Goal: Information Seeking & Learning: Learn about a topic

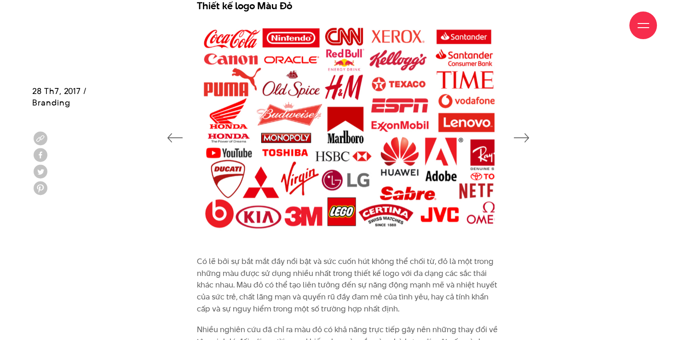
scroll to position [782, 0]
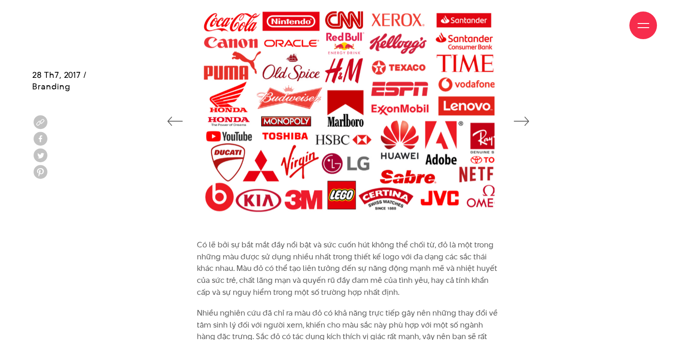
click at [521, 120] on icon "button" at bounding box center [521, 120] width 16 height 9
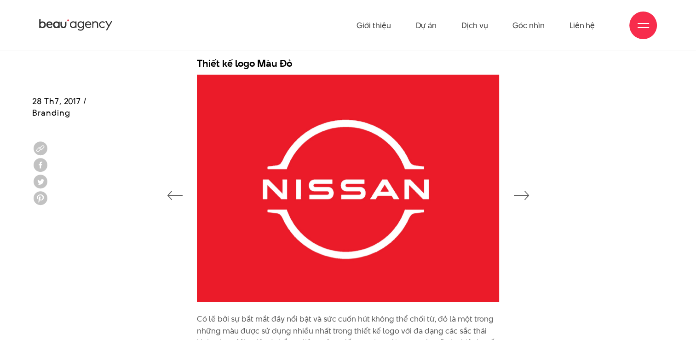
scroll to position [690, 0]
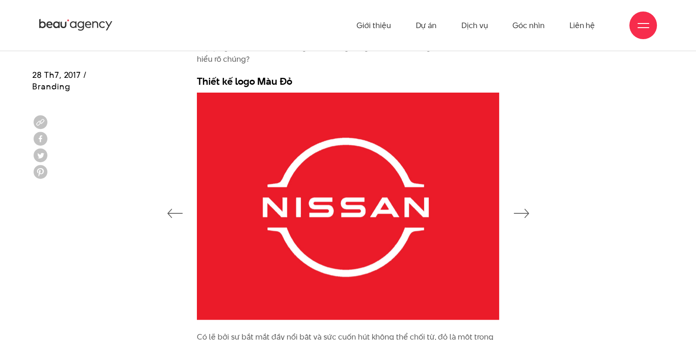
drag, startPoint x: 525, startPoint y: 213, endPoint x: 514, endPoint y: 212, distance: 10.2
click at [525, 213] on icon "button" at bounding box center [521, 212] width 16 height 9
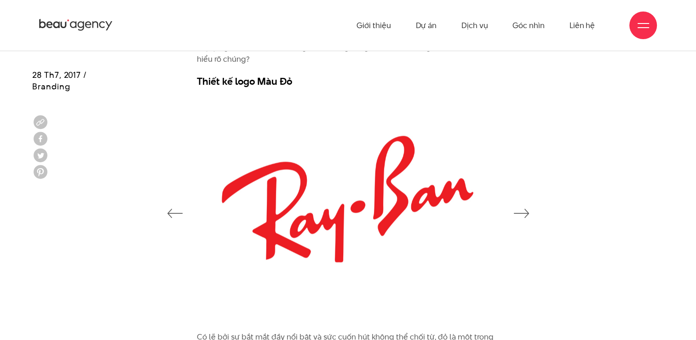
click at [172, 209] on icon "button" at bounding box center [175, 212] width 16 height 9
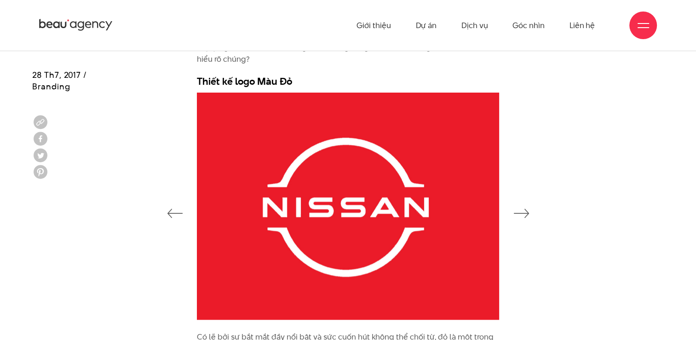
click at [172, 210] on icon "button" at bounding box center [175, 212] width 16 height 9
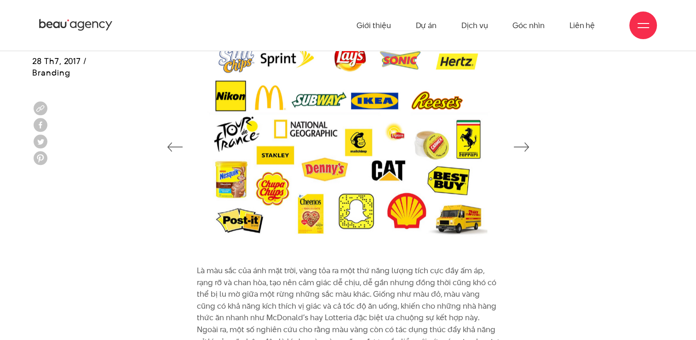
scroll to position [1260, 0]
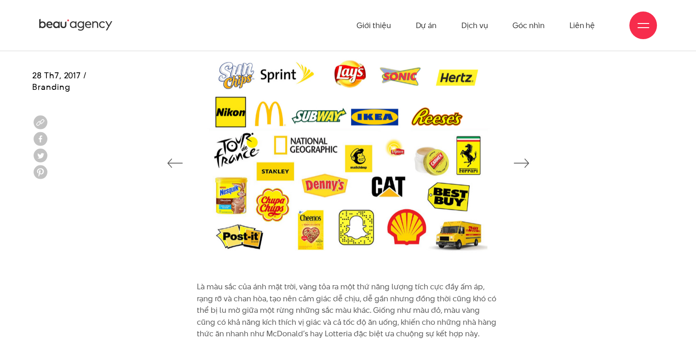
click at [523, 156] on button "button" at bounding box center [521, 161] width 16 height 15
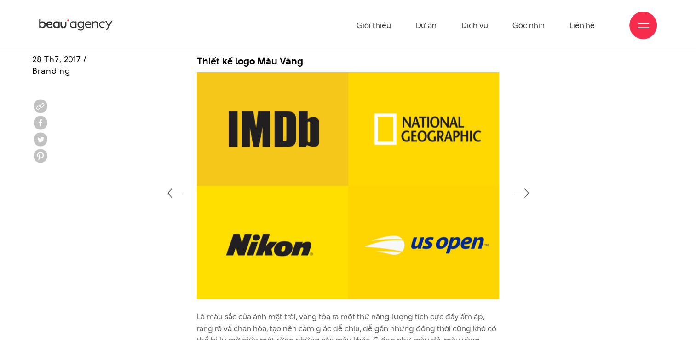
scroll to position [1214, 0]
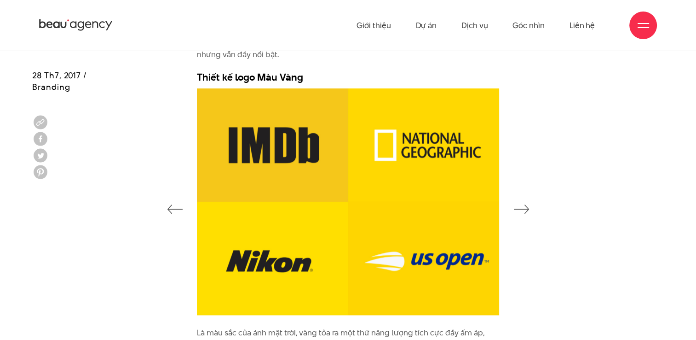
click at [526, 204] on icon "button" at bounding box center [521, 208] width 16 height 9
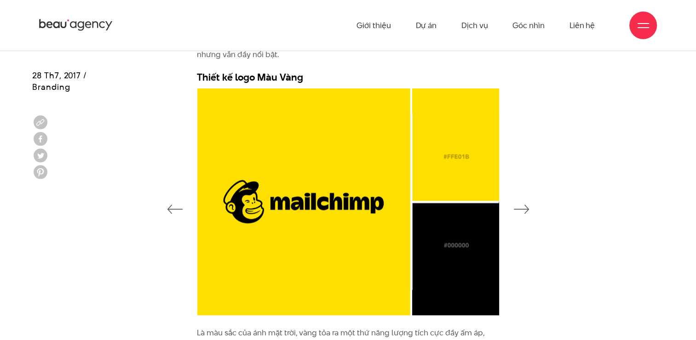
click at [526, 200] on button "button" at bounding box center [521, 207] width 16 height 15
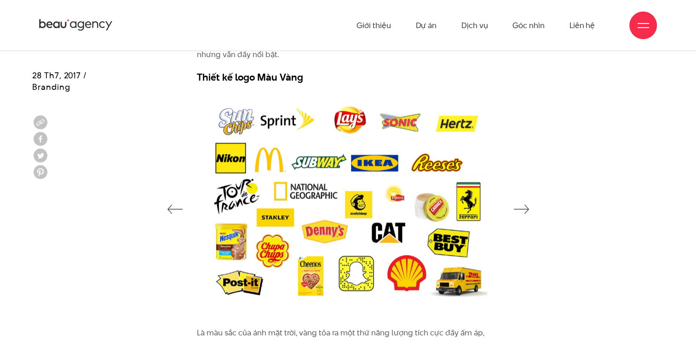
click at [526, 200] on button "button" at bounding box center [521, 207] width 16 height 15
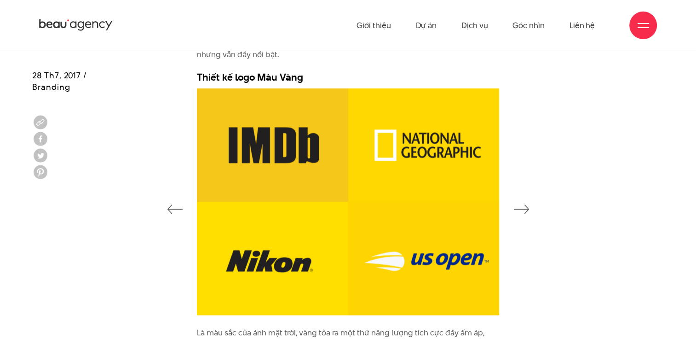
click at [180, 207] on icon "button" at bounding box center [175, 208] width 16 height 9
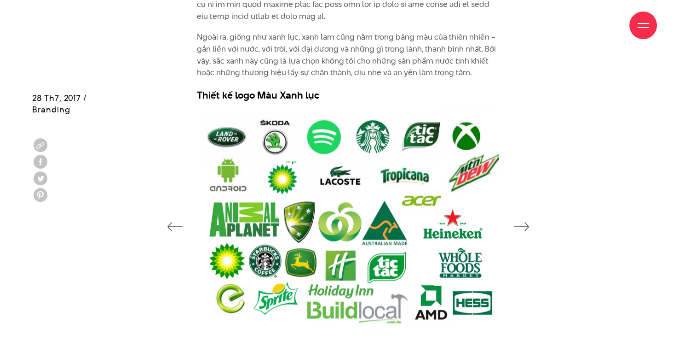
scroll to position [2134, 0]
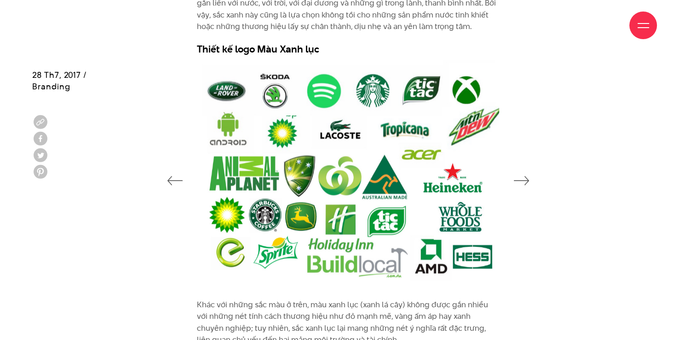
click at [527, 176] on icon "button" at bounding box center [521, 180] width 16 height 9
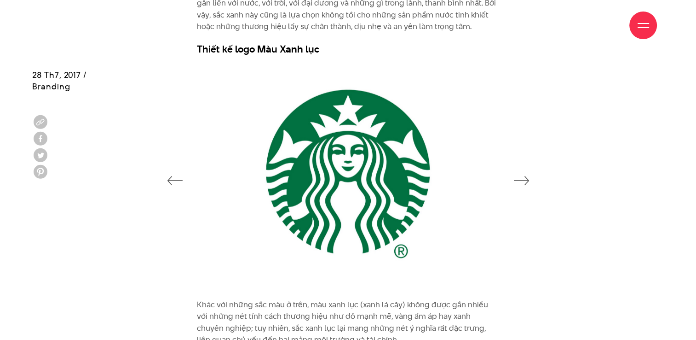
click at [527, 176] on icon "button" at bounding box center [521, 180] width 16 height 9
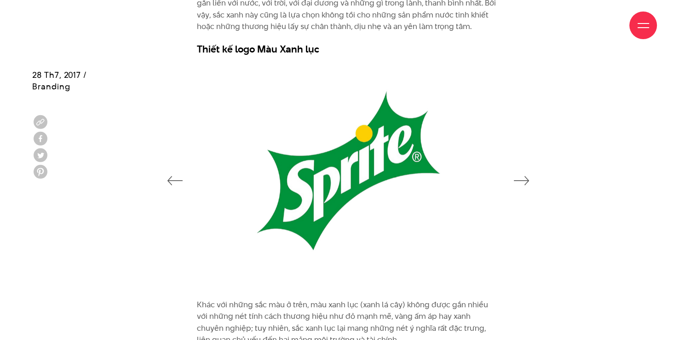
click at [527, 176] on icon "button" at bounding box center [521, 180] width 16 height 9
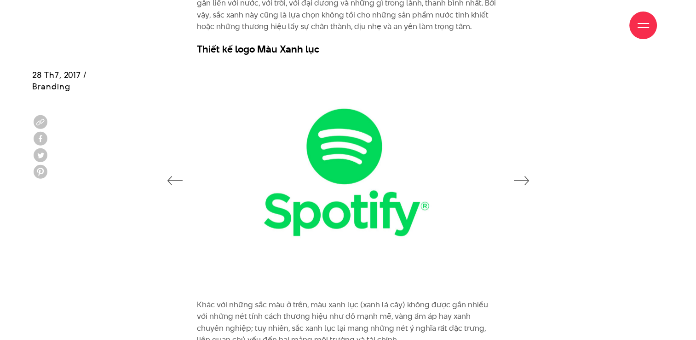
click at [527, 176] on icon "button" at bounding box center [521, 180] width 16 height 9
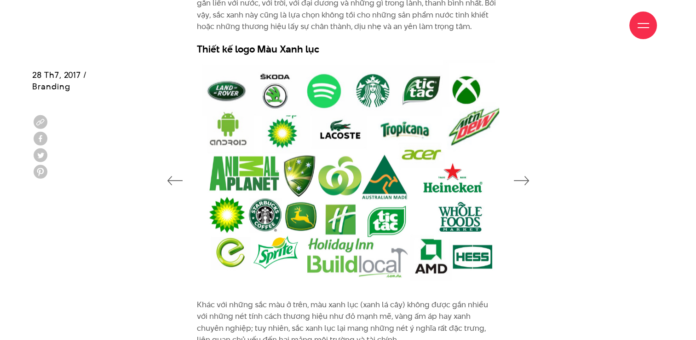
click at [527, 176] on icon "button" at bounding box center [521, 180] width 16 height 9
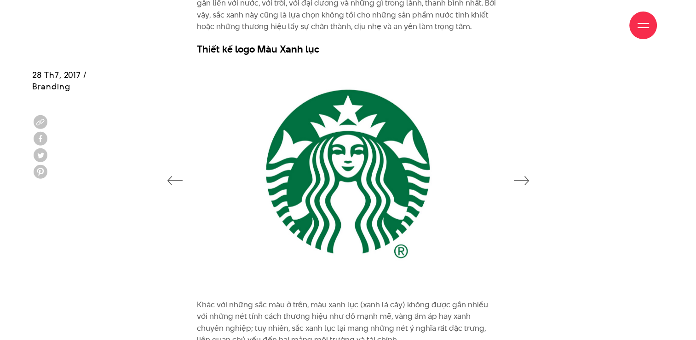
click at [527, 176] on icon "button" at bounding box center [521, 180] width 16 height 9
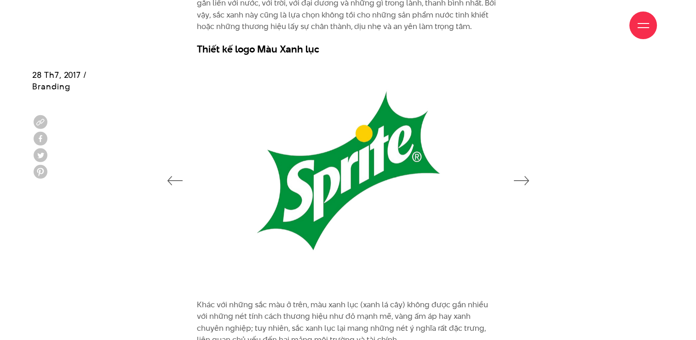
click at [527, 176] on icon "button" at bounding box center [521, 180] width 16 height 9
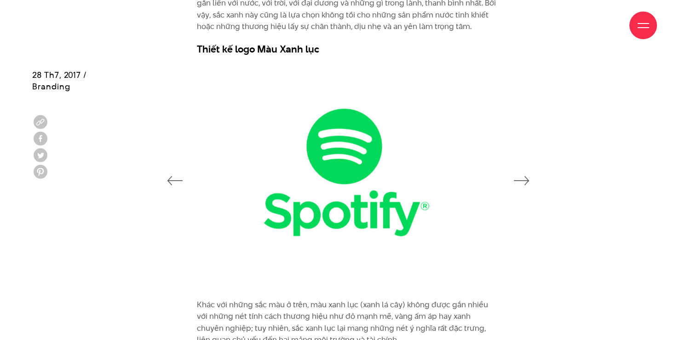
click at [527, 176] on icon "button" at bounding box center [521, 180] width 16 height 9
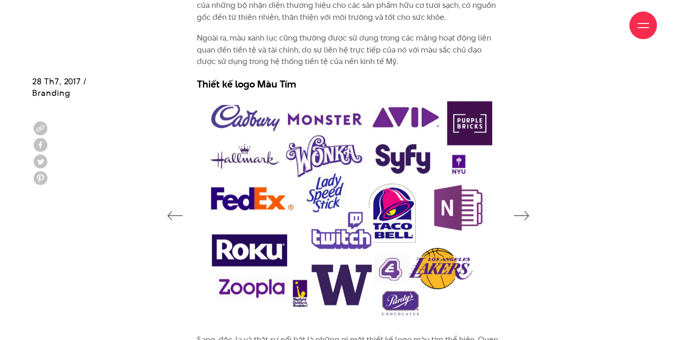
scroll to position [2595, 0]
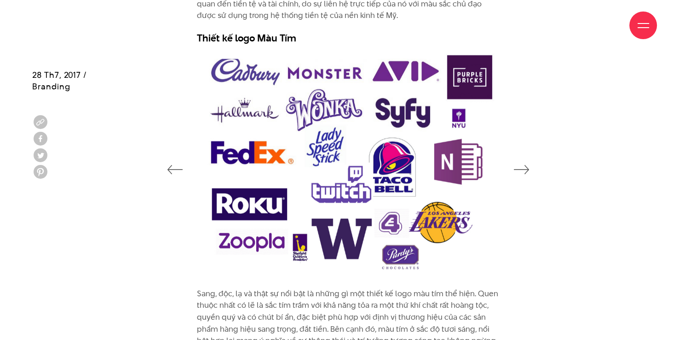
click at [526, 168] on icon "button" at bounding box center [521, 169] width 16 height 9
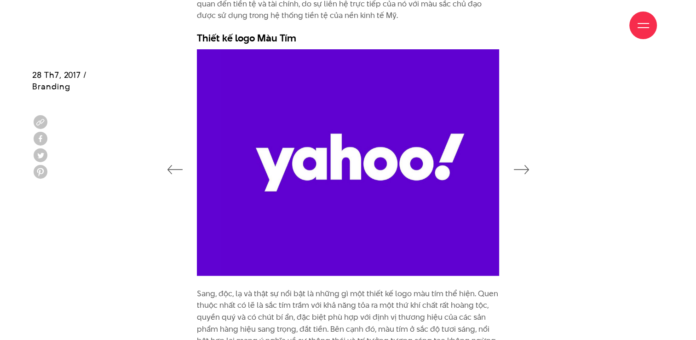
click at [526, 168] on icon "button" at bounding box center [521, 169] width 16 height 9
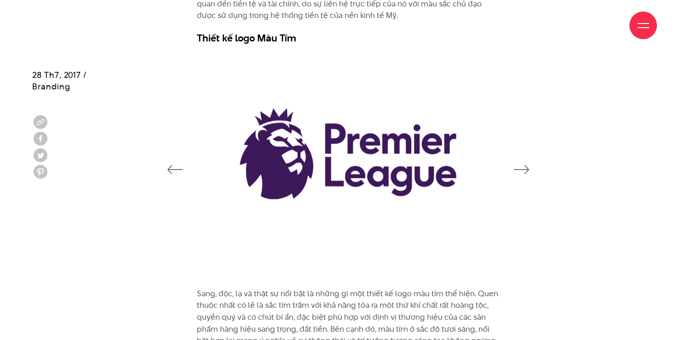
click at [526, 168] on icon "button" at bounding box center [521, 169] width 16 height 9
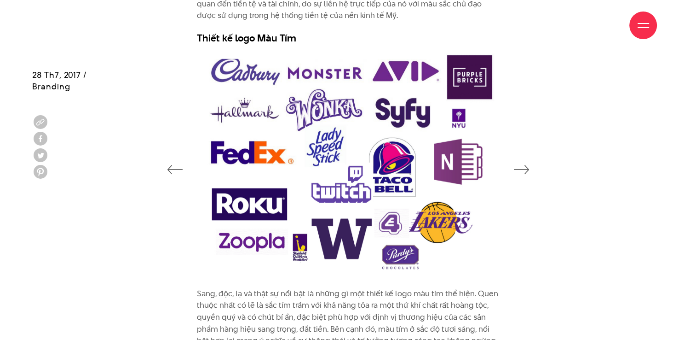
click at [526, 168] on icon "button" at bounding box center [521, 169] width 16 height 9
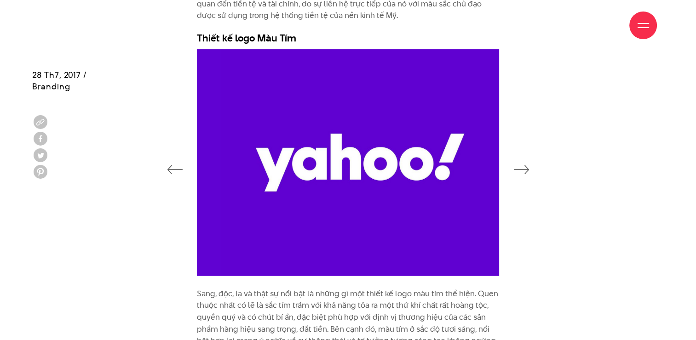
click at [526, 168] on icon "button" at bounding box center [521, 169] width 16 height 9
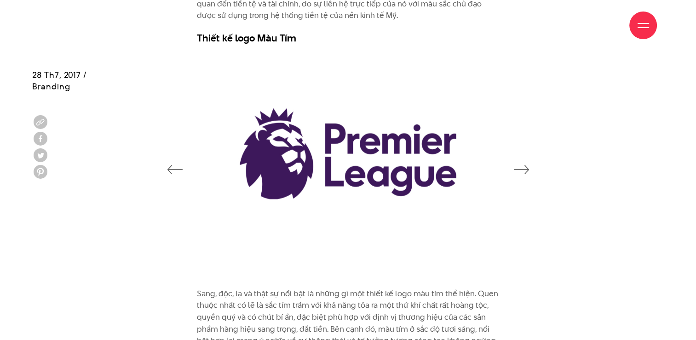
click at [526, 168] on icon "button" at bounding box center [521, 169] width 16 height 9
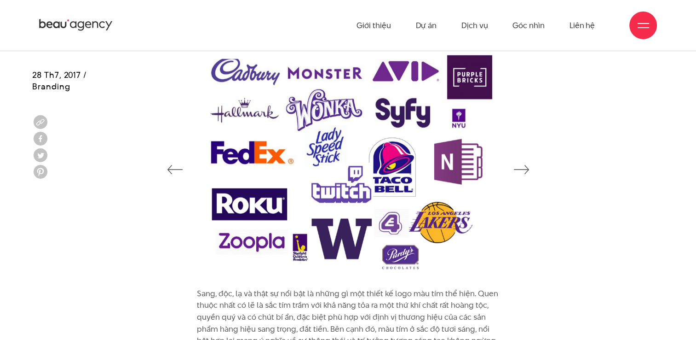
click at [168, 168] on icon "button" at bounding box center [175, 169] width 16 height 9
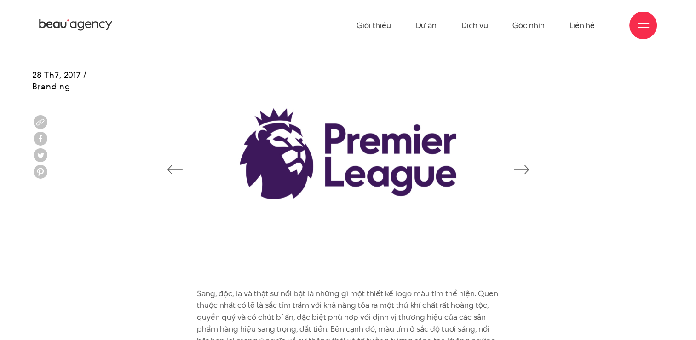
click at [526, 167] on icon "button" at bounding box center [521, 169] width 16 height 9
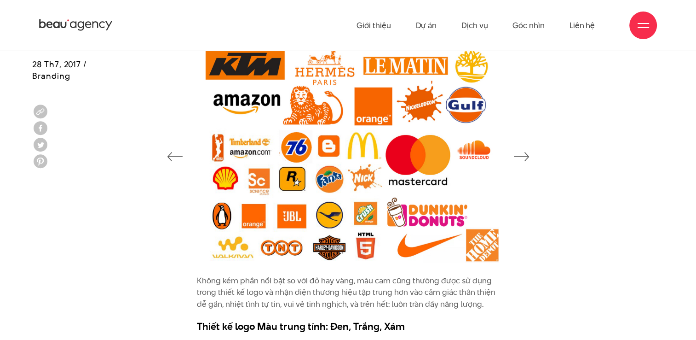
scroll to position [2917, 0]
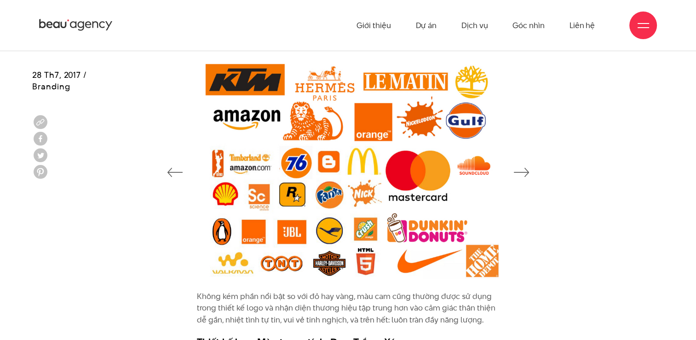
click at [521, 168] on icon "button" at bounding box center [521, 171] width 16 height 9
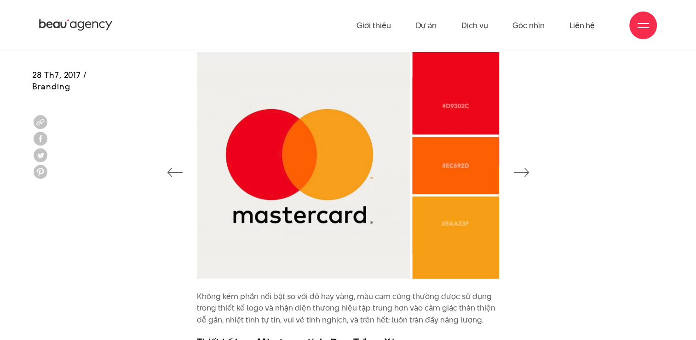
click at [521, 168] on icon "button" at bounding box center [521, 171] width 16 height 9
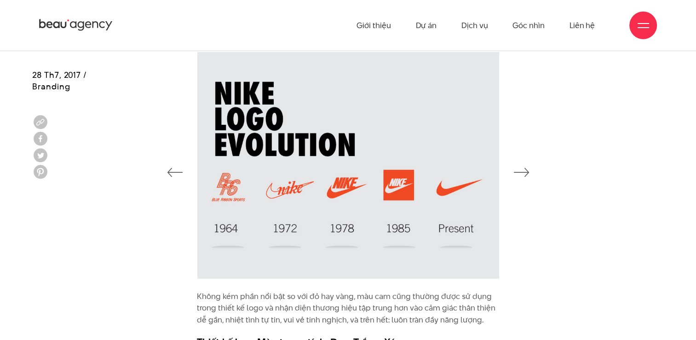
click at [521, 168] on icon "button" at bounding box center [521, 171] width 16 height 9
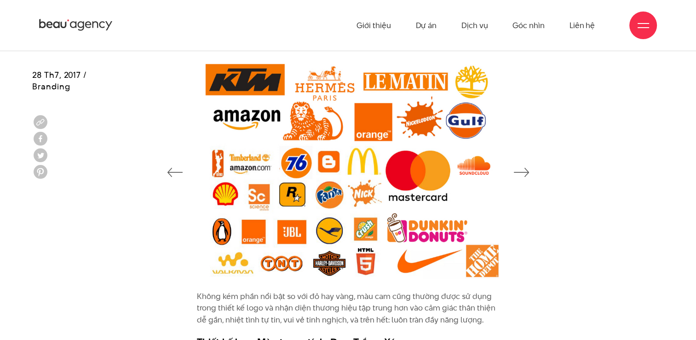
click at [171, 174] on icon "button" at bounding box center [175, 171] width 16 height 9
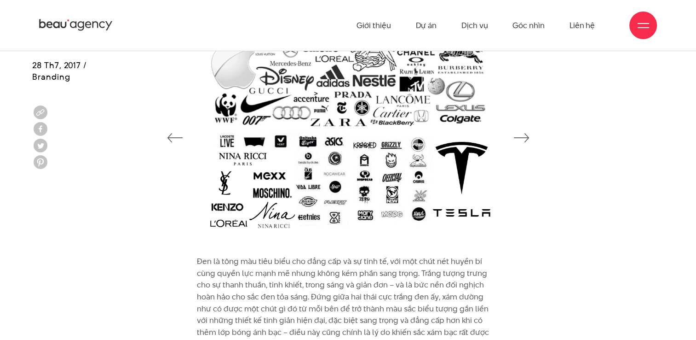
scroll to position [3239, 0]
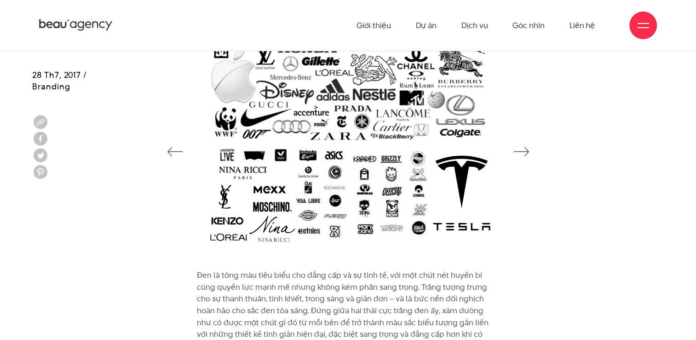
click at [525, 151] on icon "button" at bounding box center [521, 151] width 16 height 9
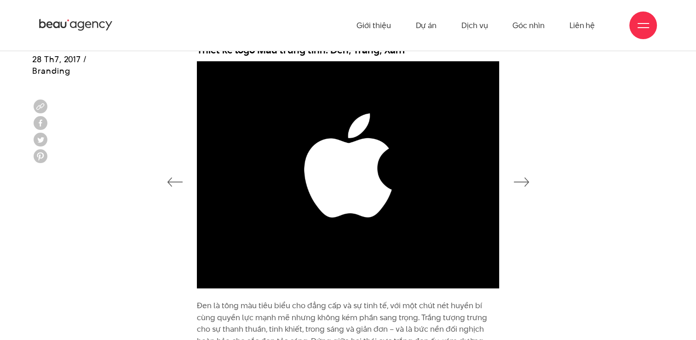
scroll to position [3193, 0]
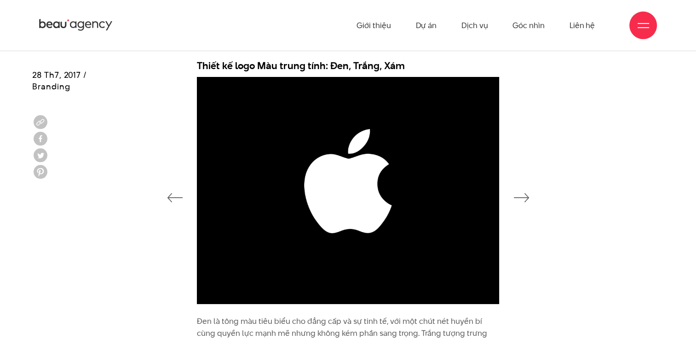
click at [525, 195] on icon "button" at bounding box center [521, 197] width 16 height 9
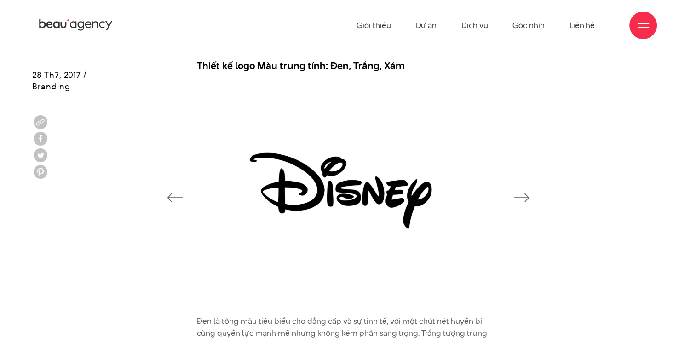
click at [524, 193] on icon "button" at bounding box center [521, 197] width 16 height 9
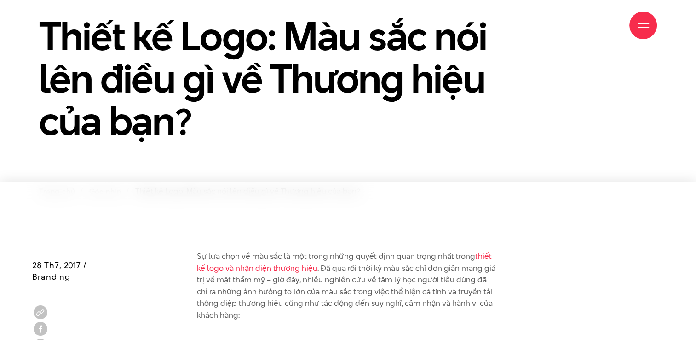
scroll to position [92, 0]
click at [288, 38] on div "Giới thiệu Dự án Dịch vụ Góc nhìn Liên hệ" at bounding box center [348, 25] width 618 height 51
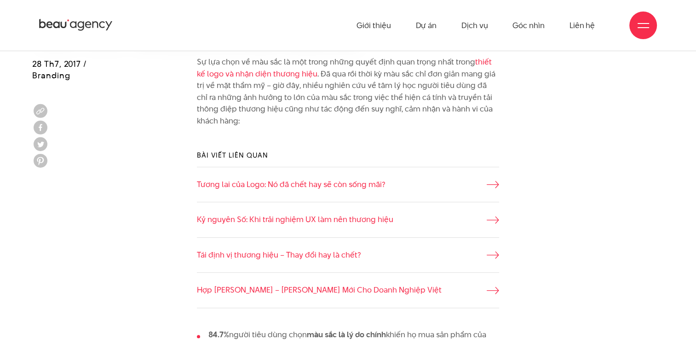
scroll to position [230, 0]
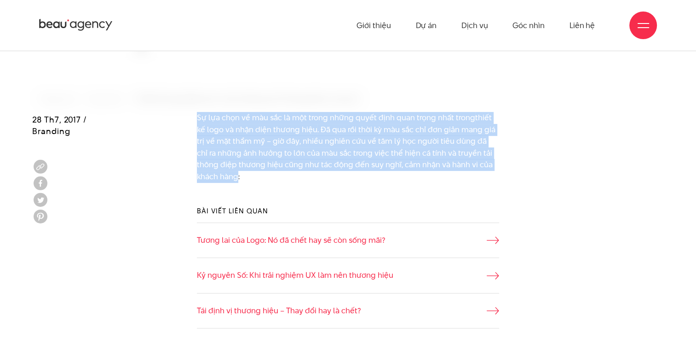
drag, startPoint x: 198, startPoint y: 117, endPoint x: 237, endPoint y: 180, distance: 74.2
click at [237, 180] on p "Sự lựa chọn về màu sắc là một trong những quyết định quan trọng nhất trong thiế…" at bounding box center [348, 147] width 302 height 71
copy p "Sự lựa chọn về màu sắc là một trong những quyết định quan trọng nhất trong thiế…"
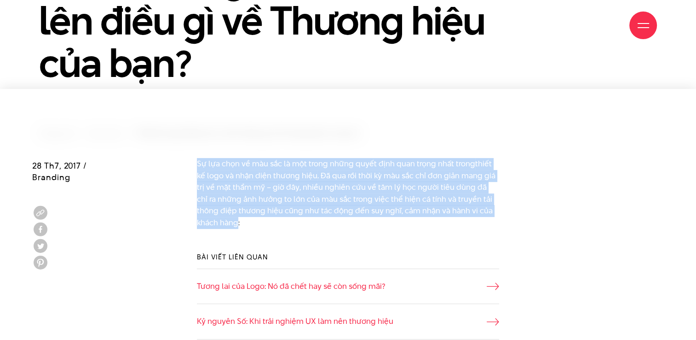
scroll to position [368, 0]
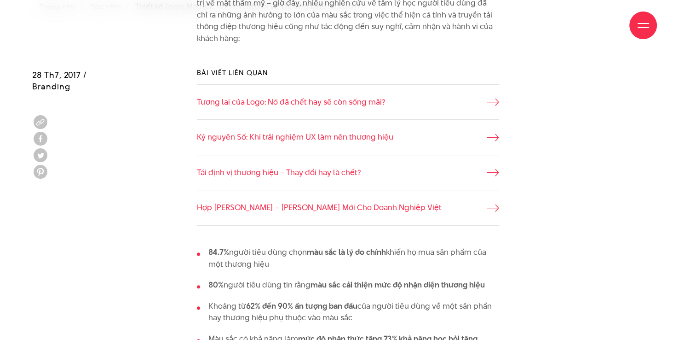
click at [633, 168] on div "Bài viết liên quan Tương lai của Logo: Nó đã chết hay sẽ còn sống mãi? Kỷ nguyê…" at bounding box center [348, 146] width 632 height 185
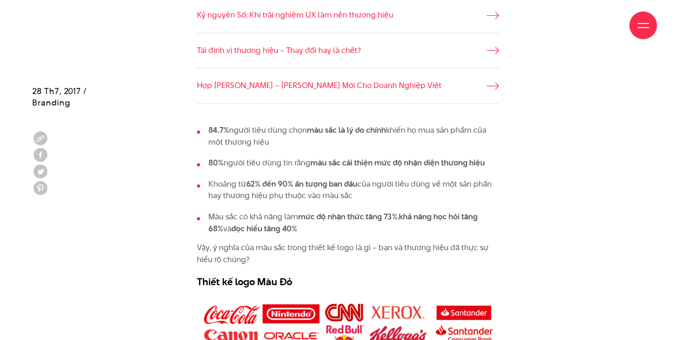
scroll to position [506, 0]
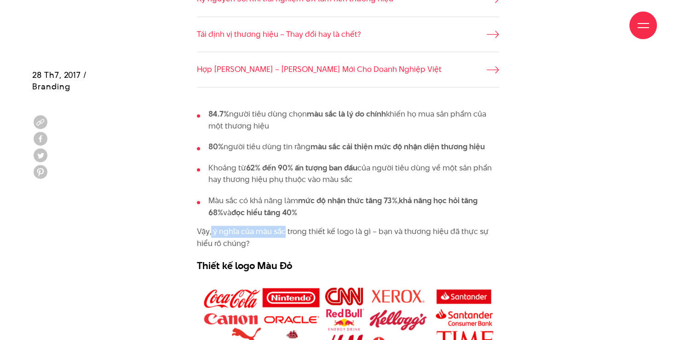
drag, startPoint x: 211, startPoint y: 232, endPoint x: 285, endPoint y: 232, distance: 74.1
click at [285, 232] on p "Vậy, ý nghĩa của màu sắc trong thiết kế logo là gì – bạn và thương hiệu đã thực…" at bounding box center [348, 236] width 302 height 23
copy p "ý nghĩa của màu sắc"
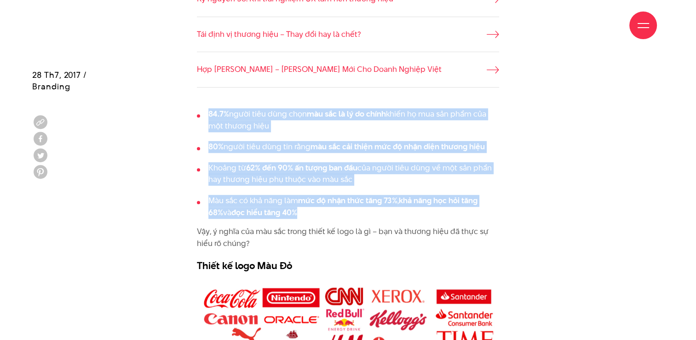
drag, startPoint x: 209, startPoint y: 112, endPoint x: 309, endPoint y: 212, distance: 140.9
click at [309, 212] on ul "84.7% người tiêu dùng chọn màu sắc là lý do chính khiến họ mua sản phẩm của một…" at bounding box center [348, 163] width 302 height 110
copy ul "84.7% người tiêu dùng chọn màu sắc là lý do chính khiến họ mua sản phẩm của một…"
click at [620, 123] on div "84.7% người tiêu dùng chọn màu sắc là lý do chính khiến họ mua sản phẩm của một…" at bounding box center [348, 188] width 632 height 175
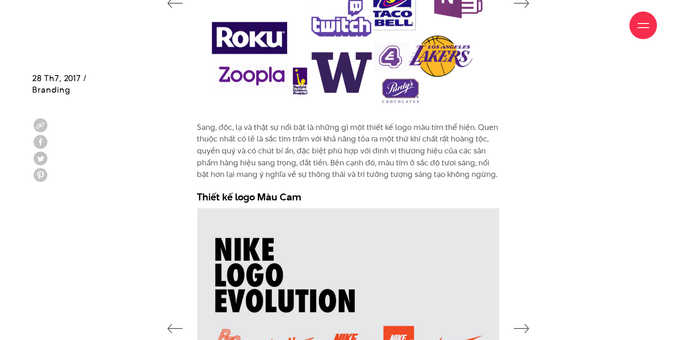
scroll to position [2899, 0]
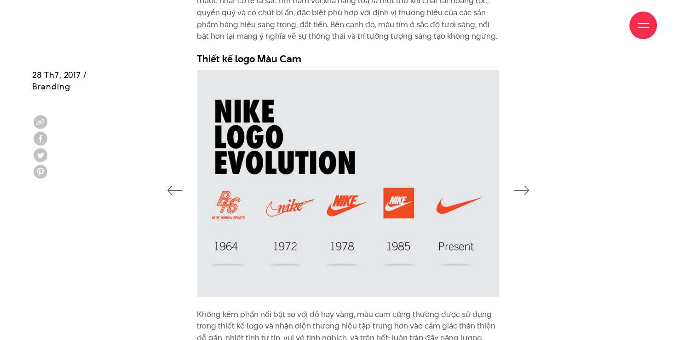
click at [519, 185] on icon "button" at bounding box center [521, 189] width 16 height 9
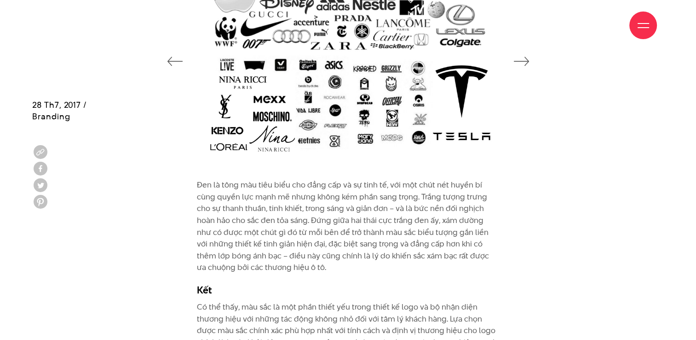
scroll to position [3313, 0]
